Goal: Information Seeking & Learning: Learn about a topic

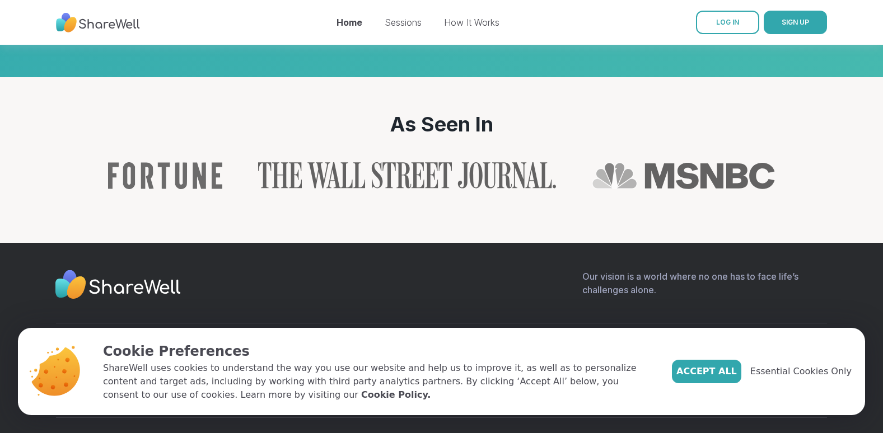
scroll to position [1215, 0]
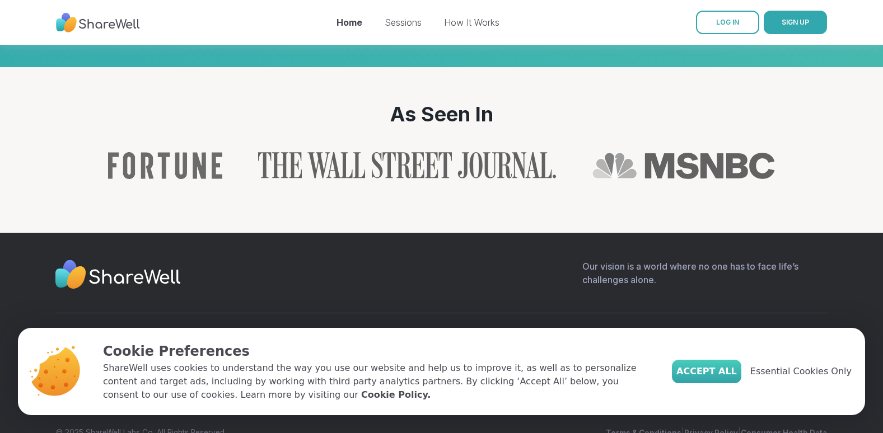
click at [705, 365] on button "Accept All" at bounding box center [706, 372] width 69 height 24
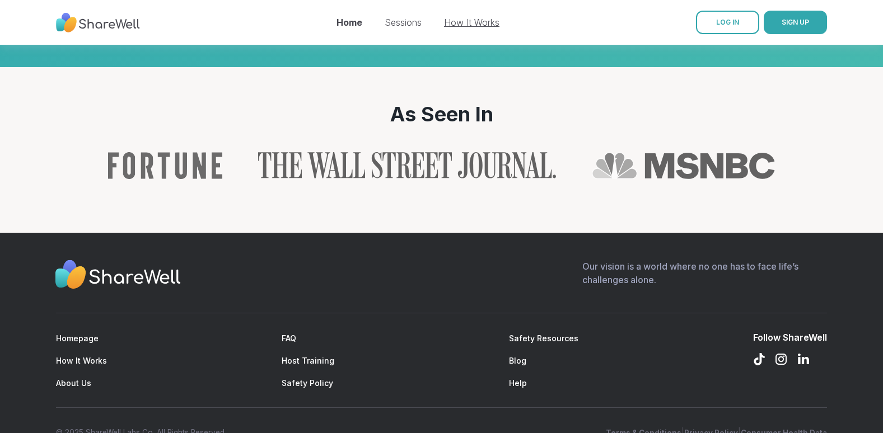
click at [475, 17] on link "How It Works" at bounding box center [471, 22] width 55 height 11
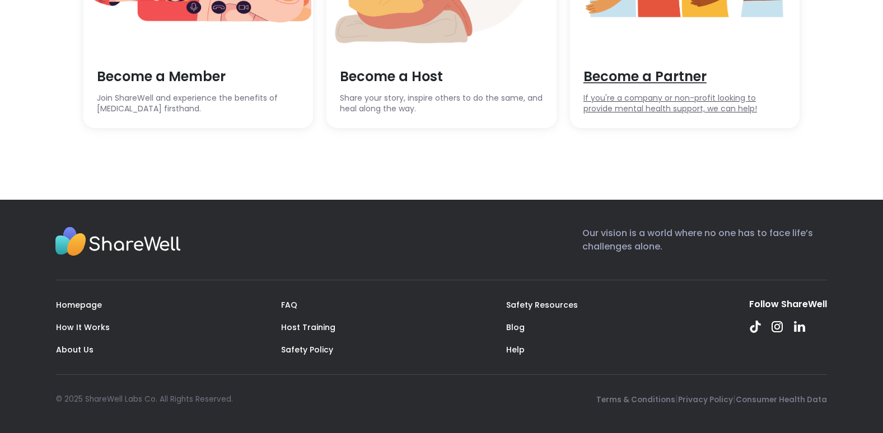
scroll to position [3094, 0]
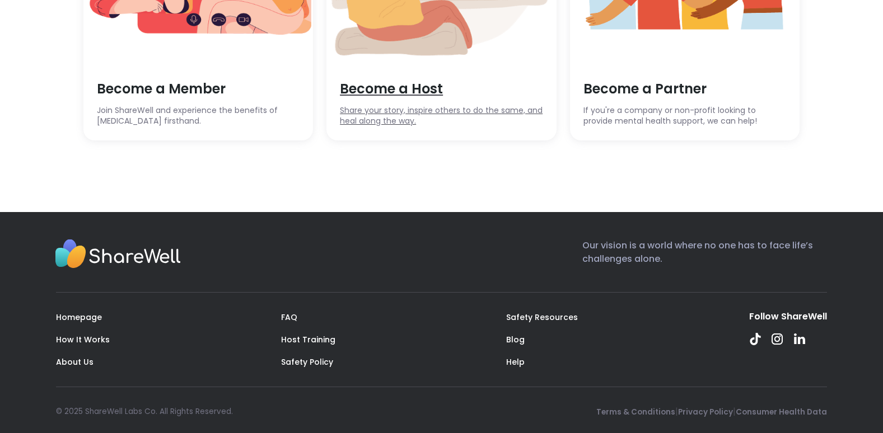
click at [403, 99] on span "Become a Host" at bounding box center [441, 89] width 203 height 19
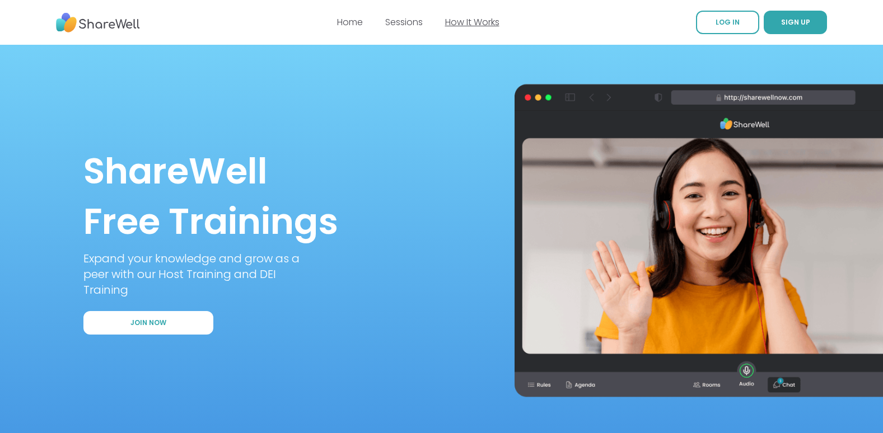
click at [478, 20] on link "How It Works" at bounding box center [472, 22] width 54 height 13
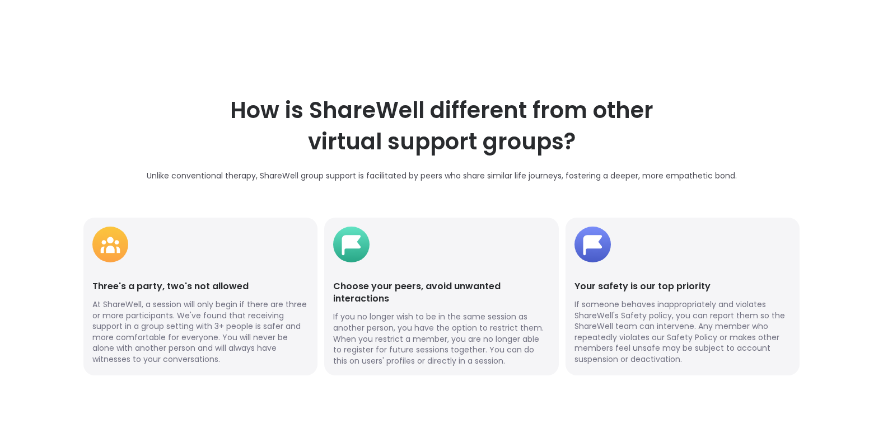
scroll to position [2184, 0]
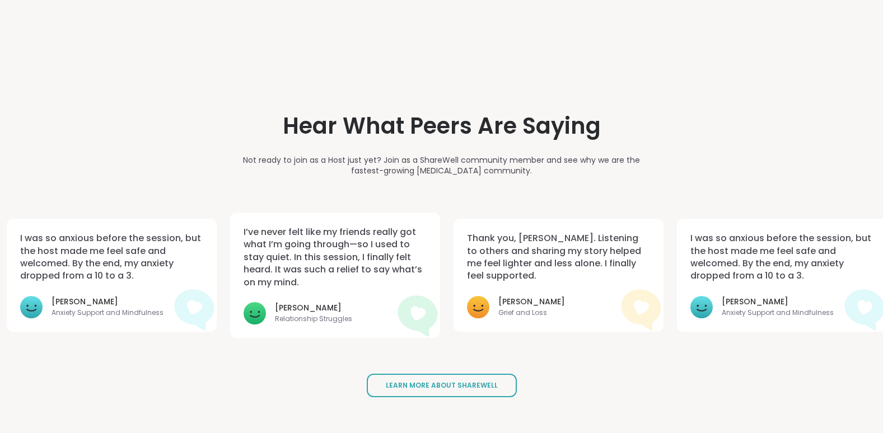
scroll to position [2597, 0]
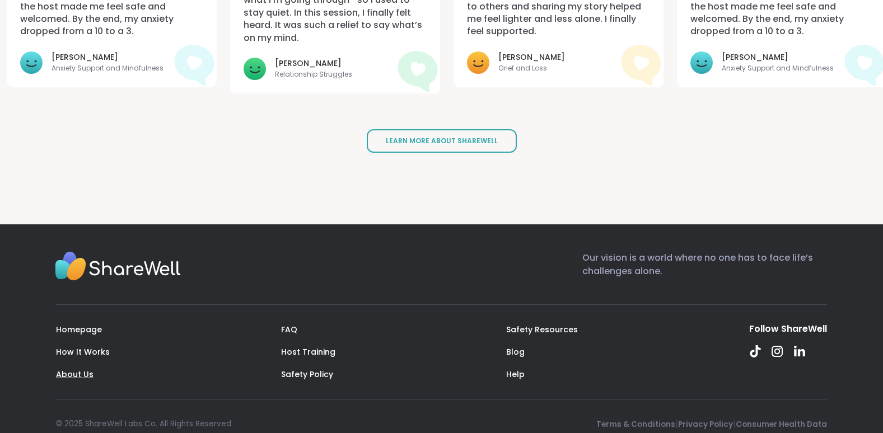
click at [88, 369] on link "About Us" at bounding box center [75, 374] width 38 height 11
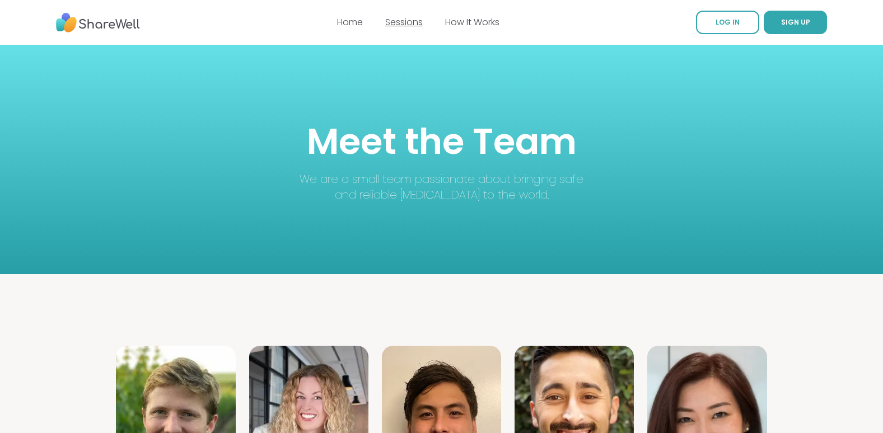
click at [393, 19] on link "Sessions" at bounding box center [404, 22] width 38 height 13
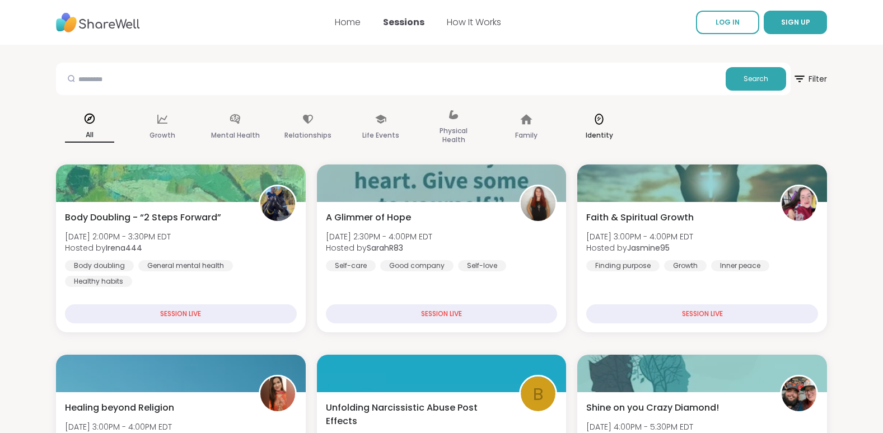
click at [607, 130] on p "Identity" at bounding box center [599, 135] width 27 height 13
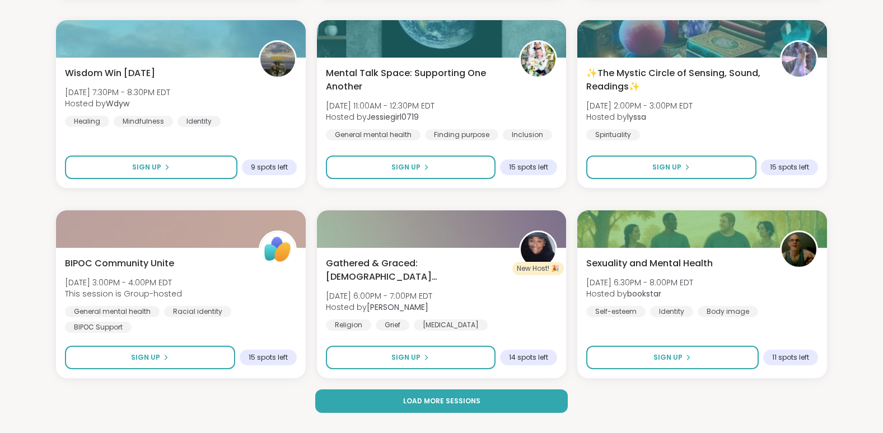
scroll to position [2321, 0]
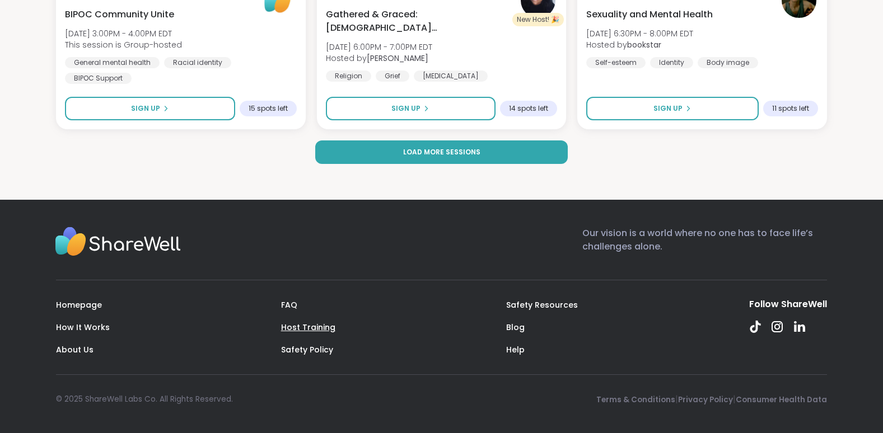
click at [291, 323] on link "Host Training" at bounding box center [308, 327] width 54 height 11
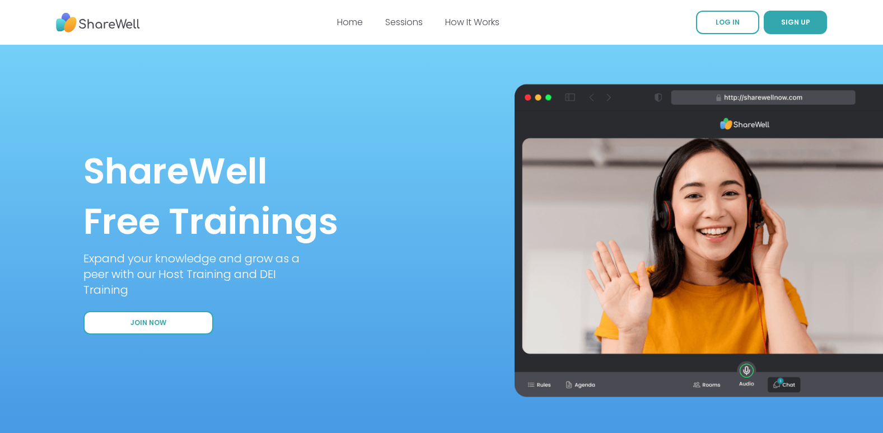
click at [163, 329] on button "Join Now" at bounding box center [148, 323] width 130 height 24
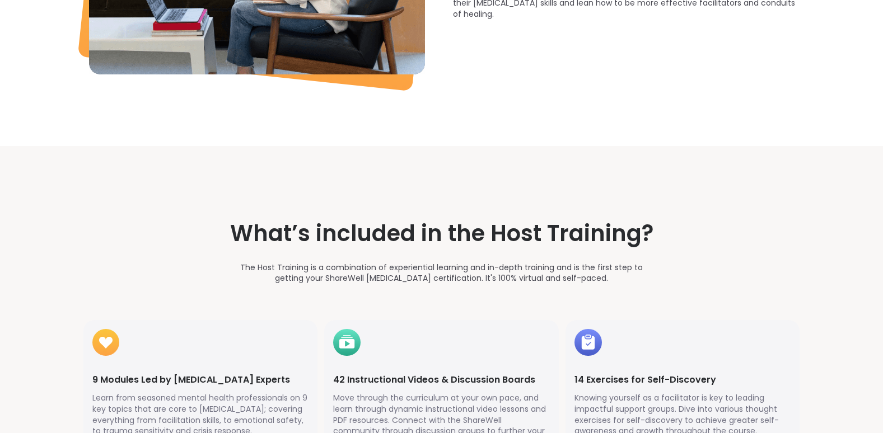
scroll to position [1568, 0]
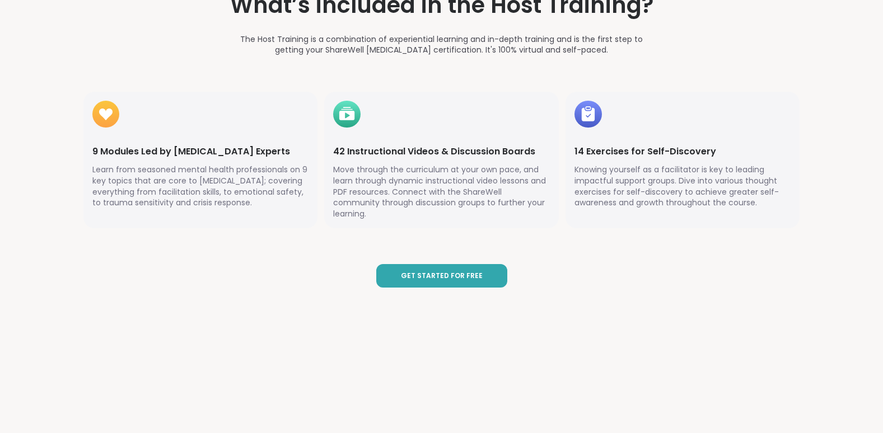
click at [451, 264] on button "Get Started for Free" at bounding box center [441, 276] width 131 height 24
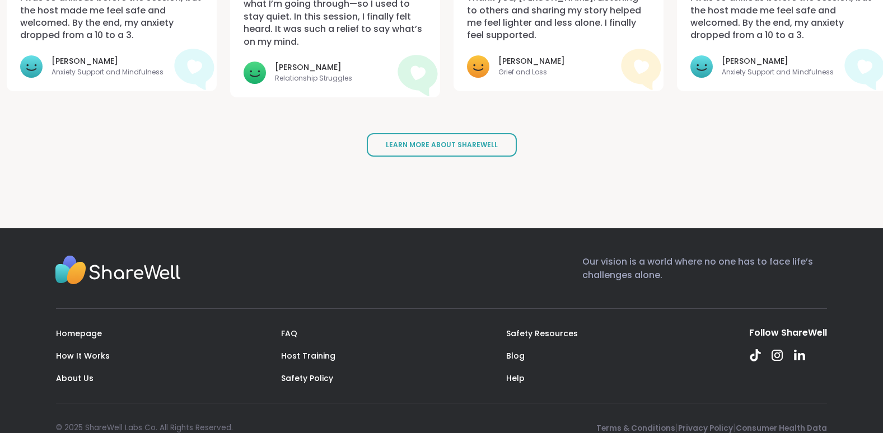
scroll to position [2597, 0]
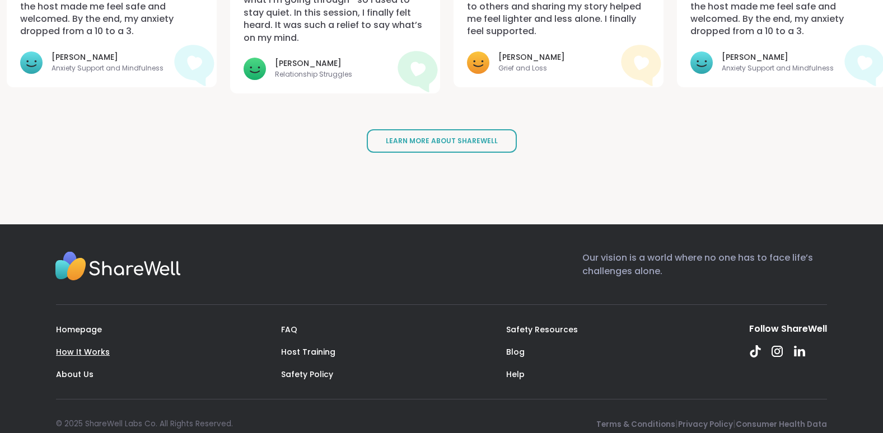
click at [89, 347] on link "How It Works" at bounding box center [83, 352] width 54 height 11
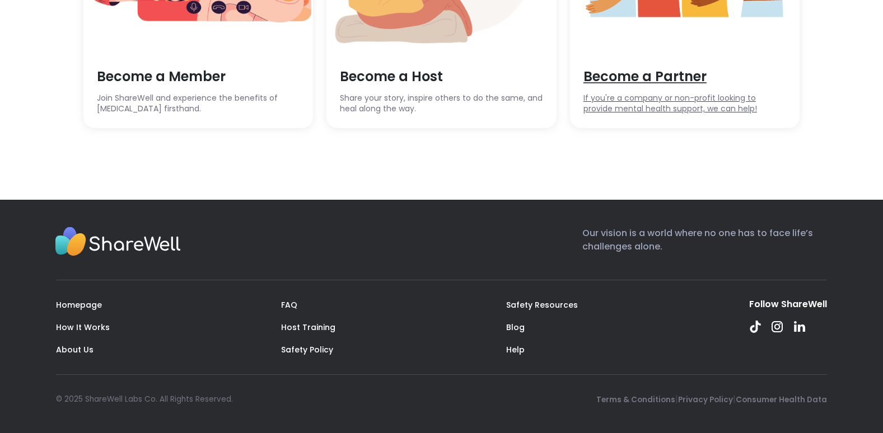
scroll to position [3318, 0]
click at [533, 306] on link "Safety Resources" at bounding box center [542, 305] width 72 height 11
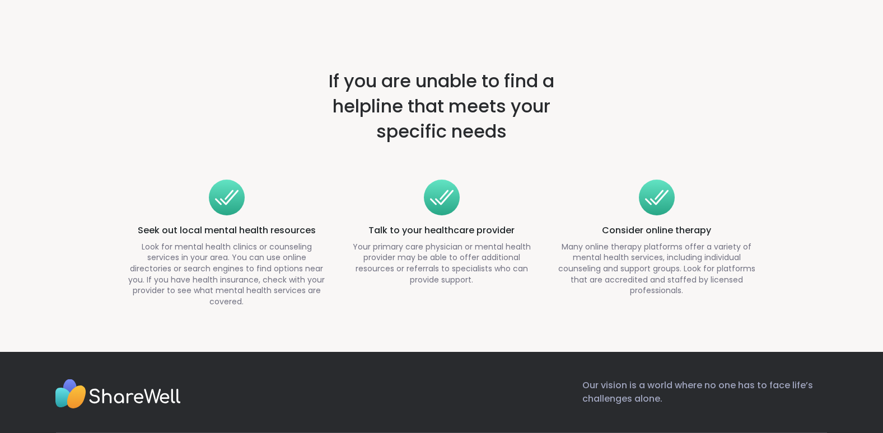
scroll to position [4262, 0]
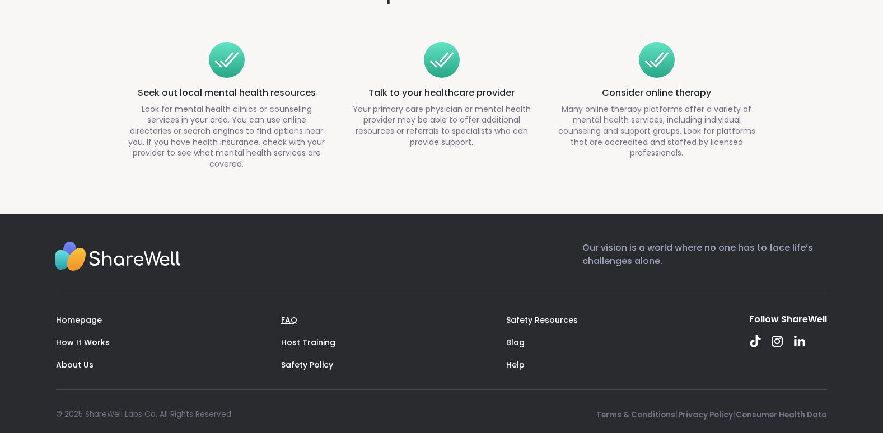
click at [287, 315] on link "FAQ" at bounding box center [289, 320] width 16 height 11
